Goal: Task Accomplishment & Management: Use online tool/utility

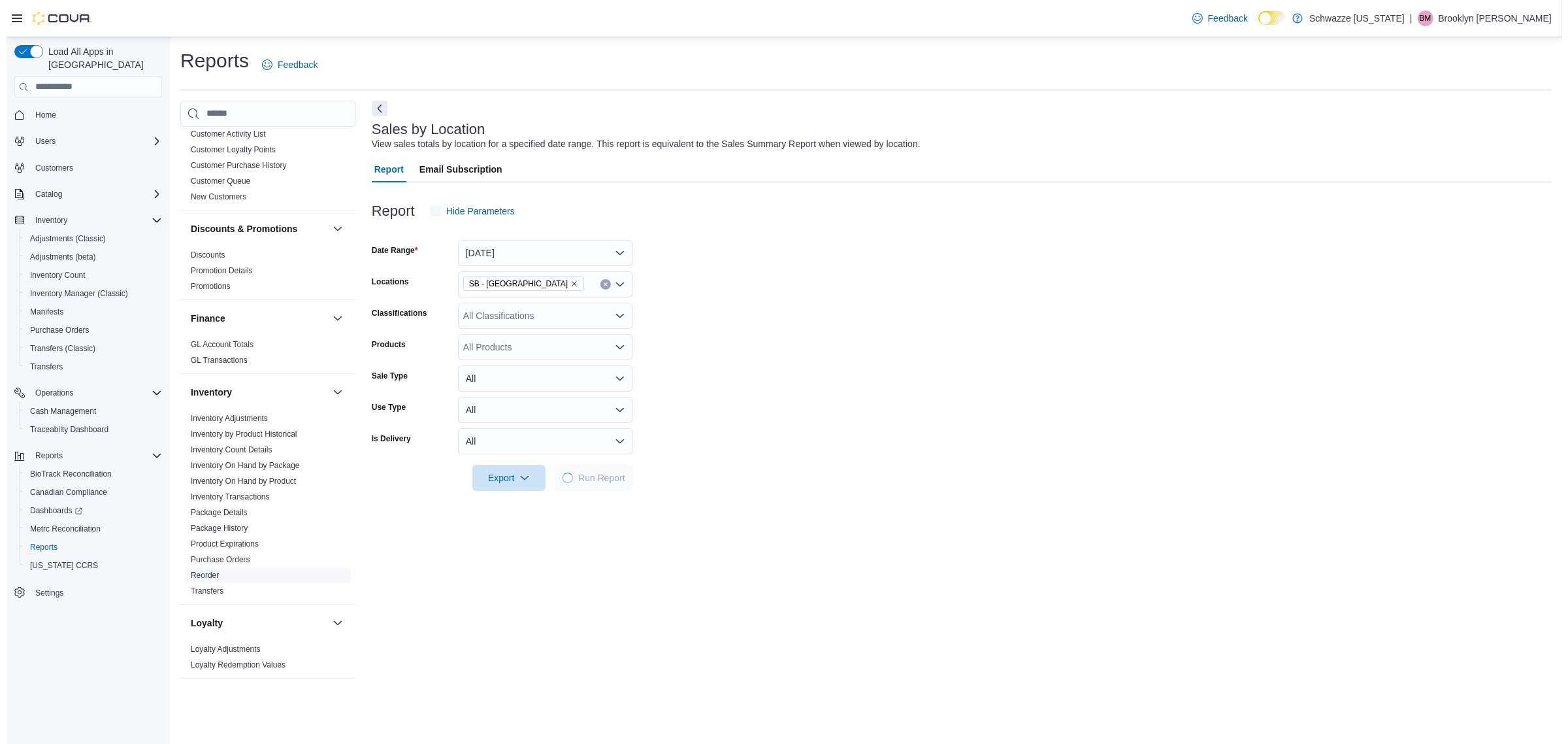
scroll to position [163, 0]
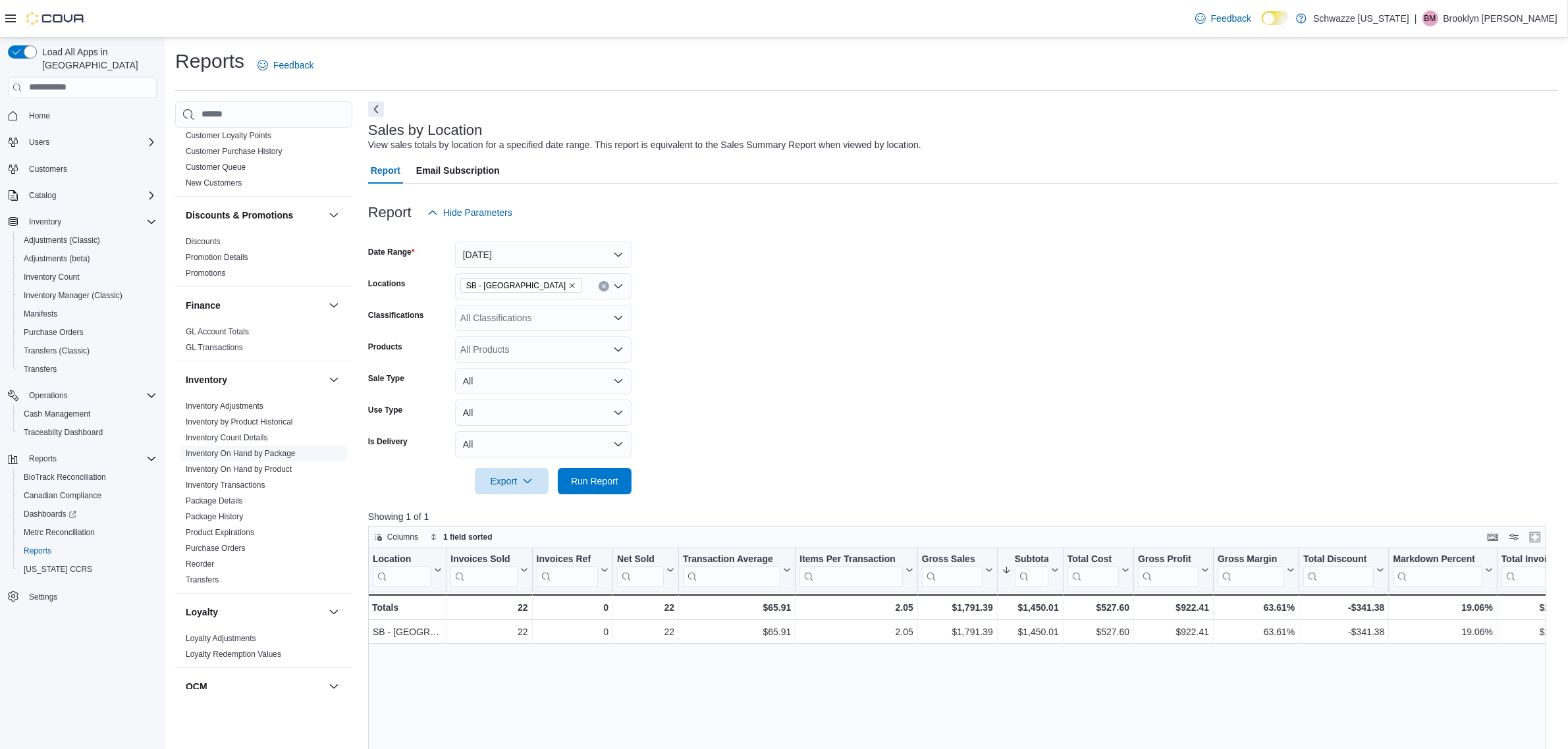
click at [281, 456] on link "Inventory On Hand by Package" at bounding box center [240, 453] width 110 height 9
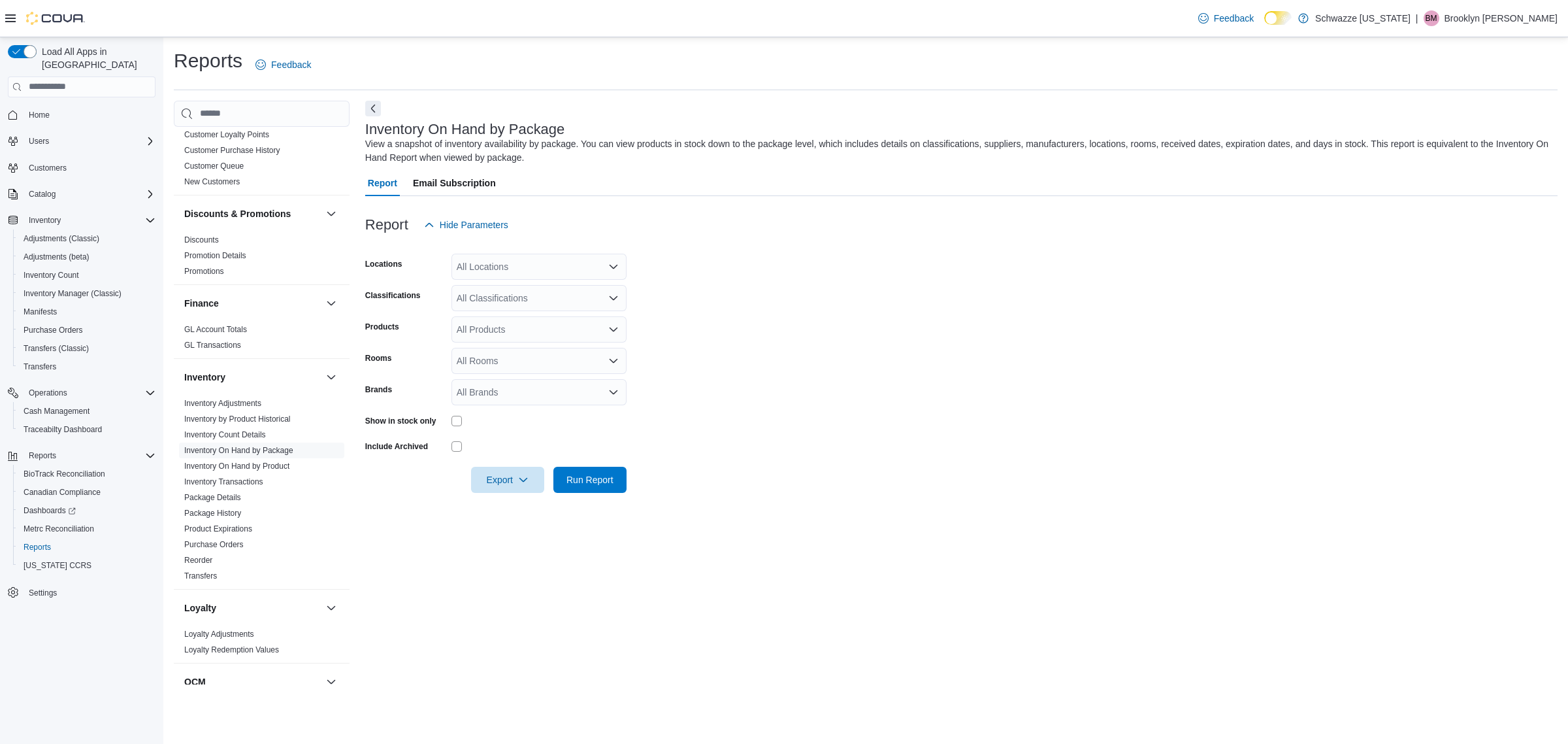
click at [509, 266] on div "All Locations" at bounding box center [539, 267] width 175 height 26
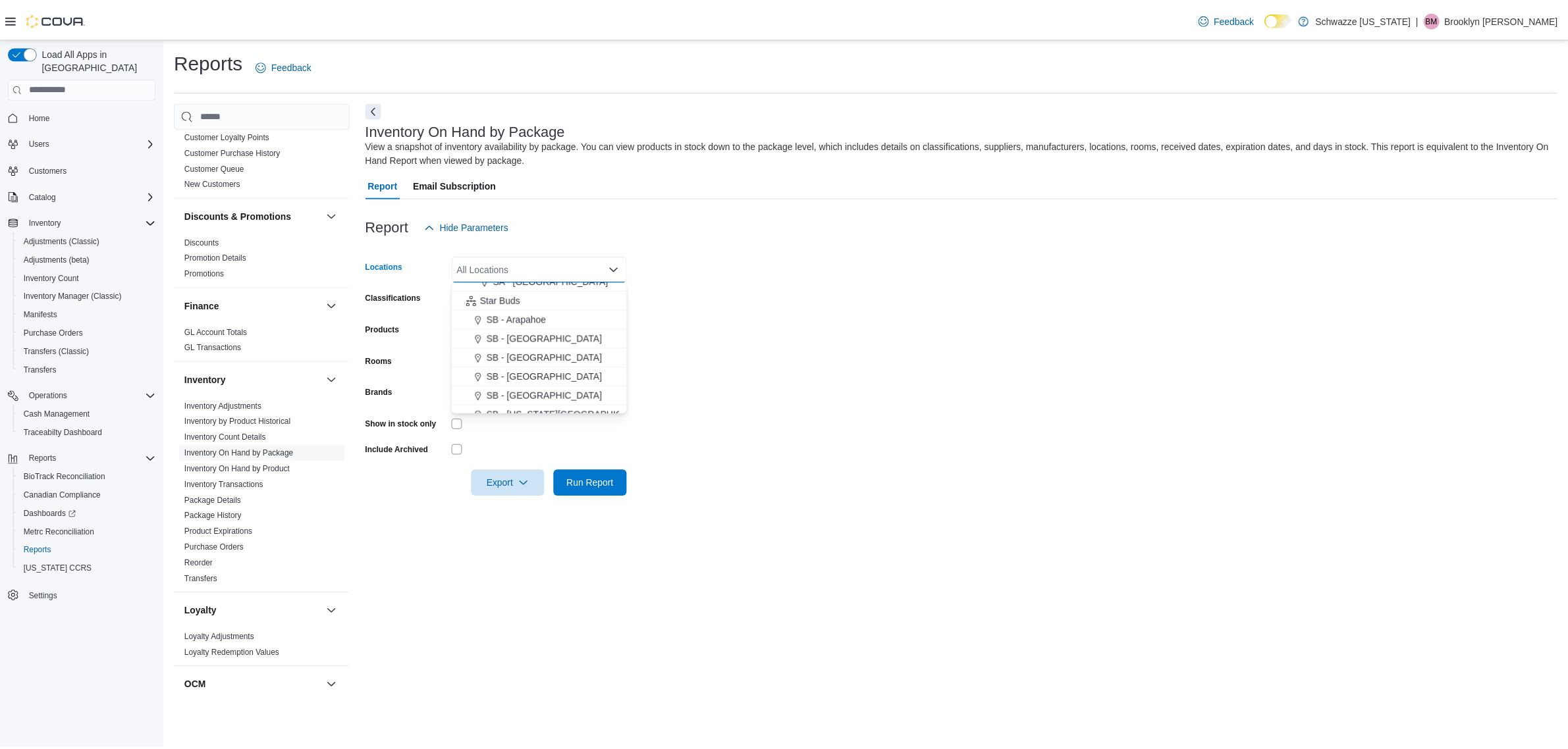
scroll to position [164, 0]
click at [531, 354] on span "SB - [GEOGRAPHIC_DATA]" at bounding box center [548, 355] width 116 height 13
click at [673, 368] on form "Locations SB - [GEOGRAPHIC_DATA] Combo box. Selected. SB - [GEOGRAPHIC_DATA]. P…" at bounding box center [968, 368] width 1202 height 257
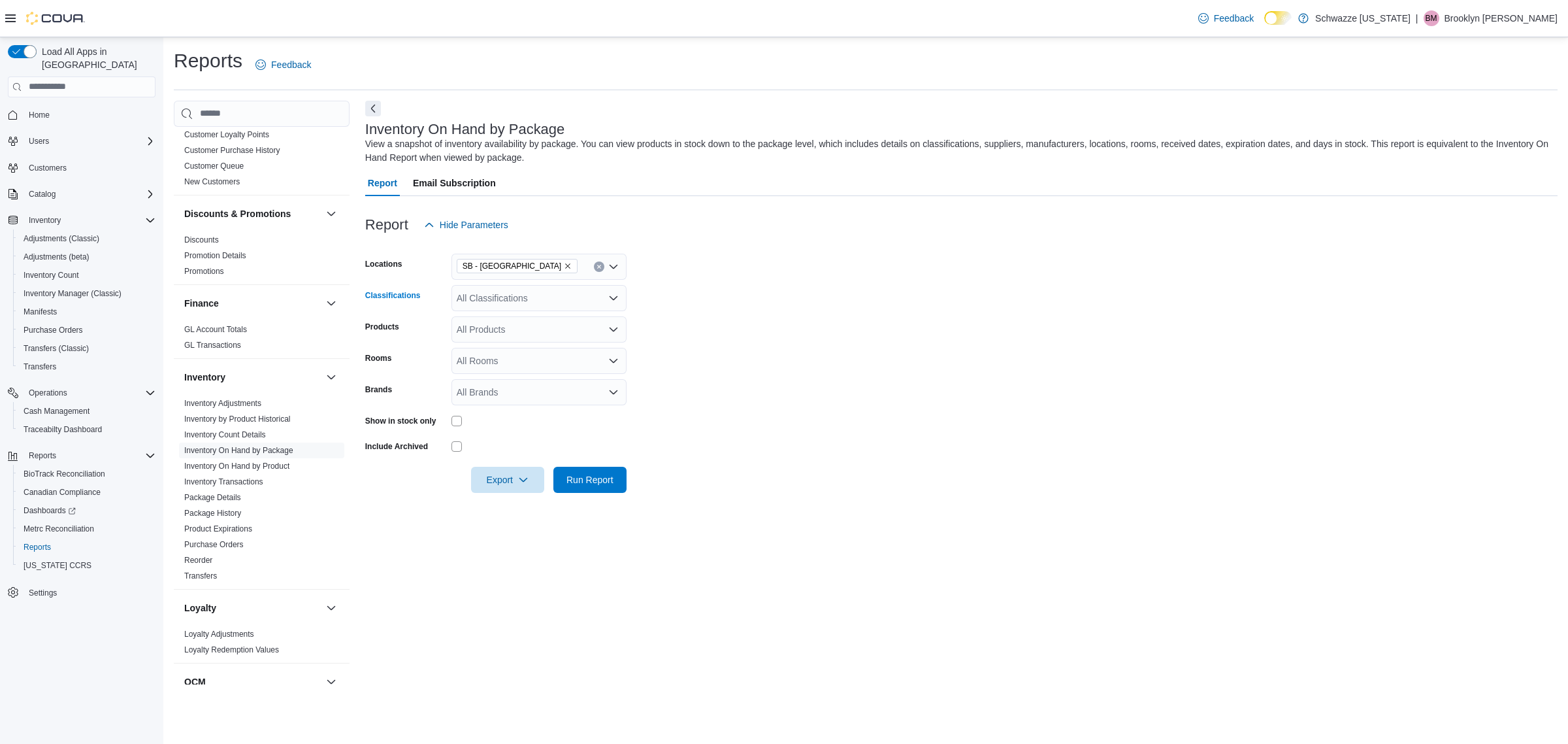
click at [525, 297] on div "All Classifications" at bounding box center [539, 298] width 175 height 26
click at [518, 337] on span "REC - Flower" at bounding box center [507, 339] width 55 height 13
click at [670, 363] on form "Locations SB - [GEOGRAPHIC_DATA] Classifications REC - Flower Combo box. Select…" at bounding box center [961, 366] width 1193 height 255
click at [602, 477] on span "Run Report" at bounding box center [590, 479] width 47 height 13
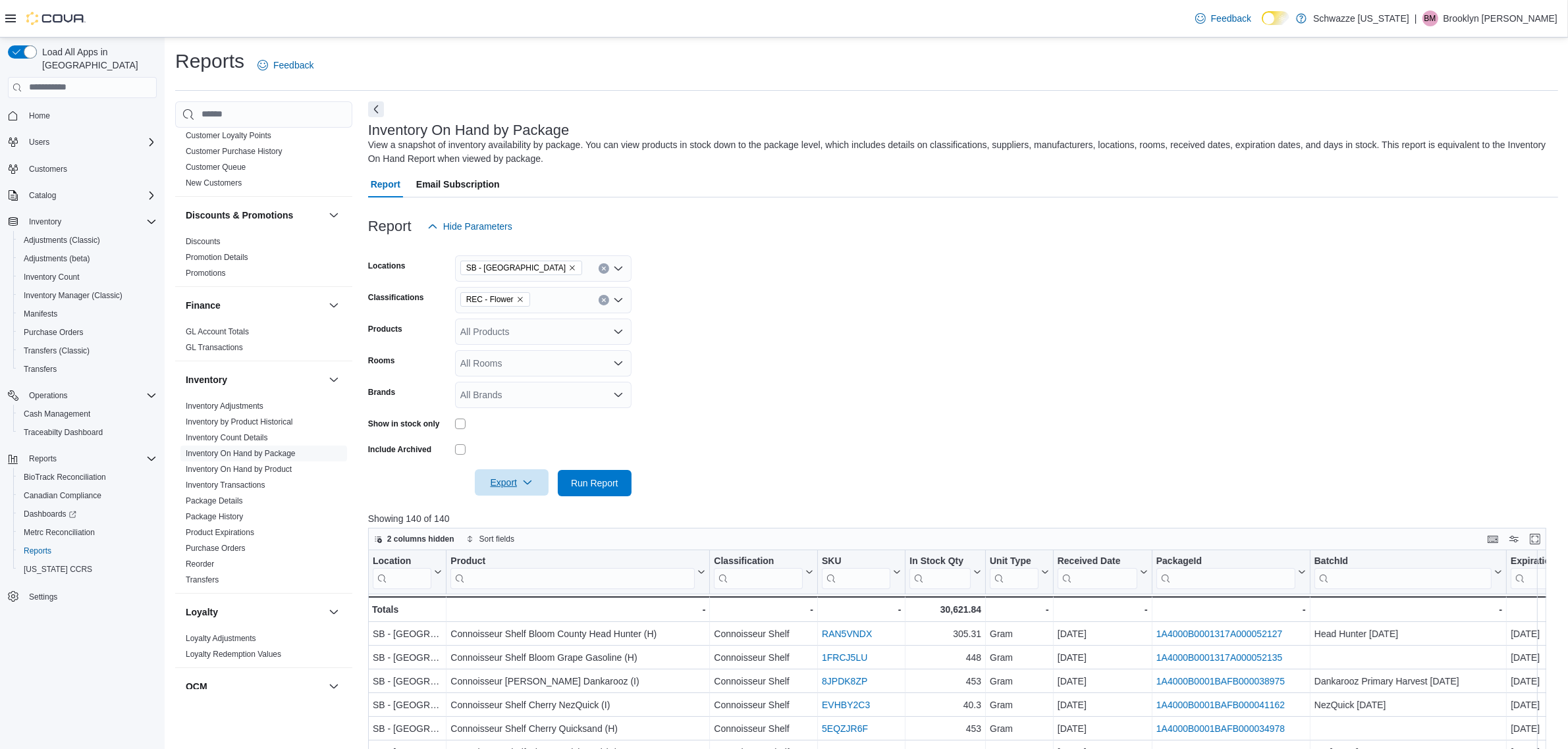
click at [520, 481] on span "Export" at bounding box center [511, 482] width 58 height 26
click at [529, 507] on span "Export to Excel" at bounding box center [513, 508] width 59 height 11
